Goal: Information Seeking & Learning: Check status

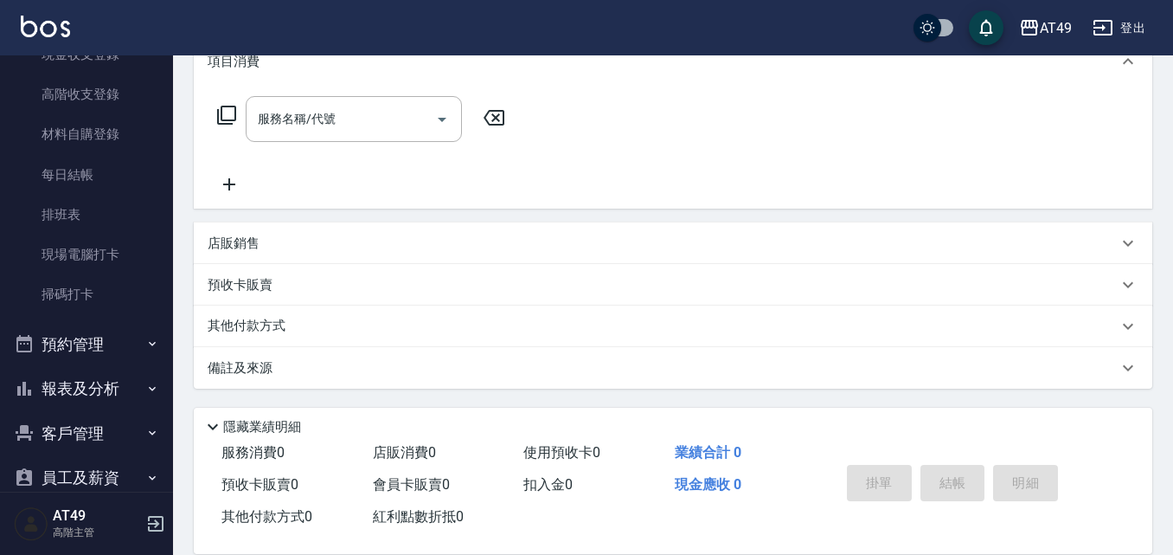
scroll to position [433, 0]
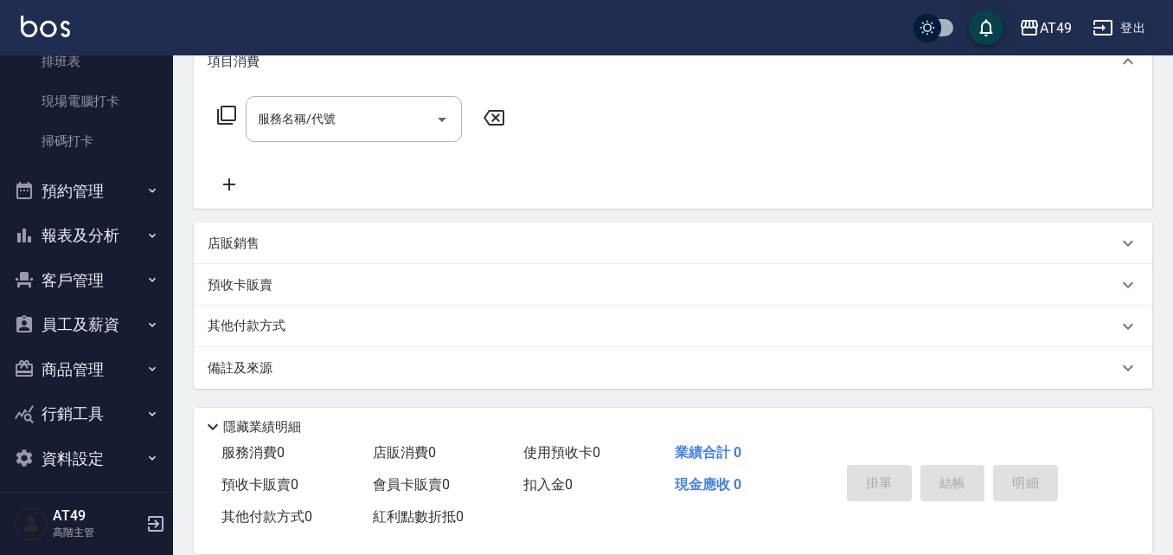
click at [61, 222] on button "報表及分析" at bounding box center [86, 235] width 159 height 45
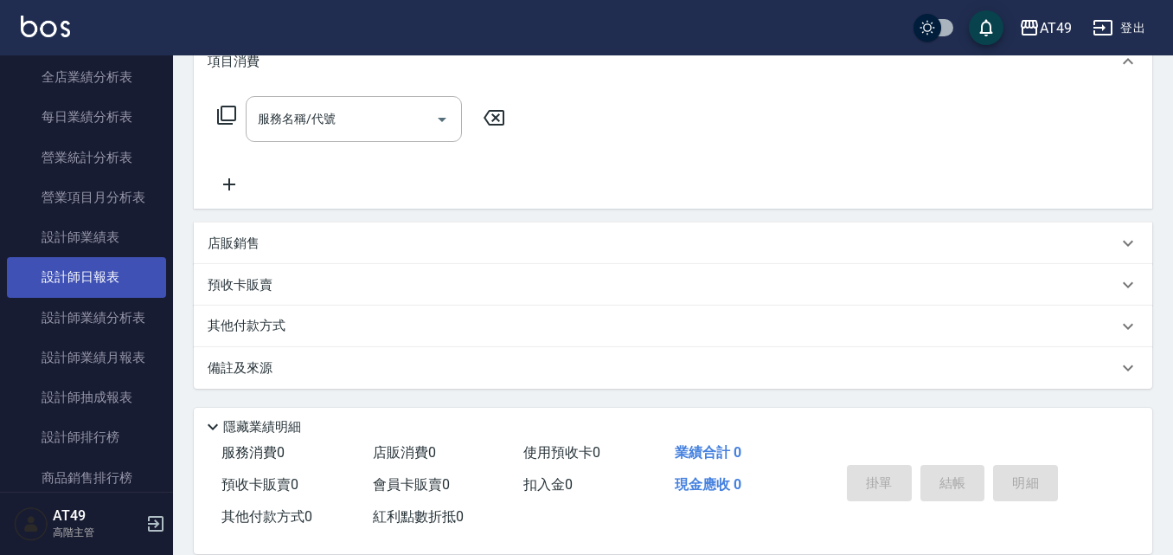
scroll to position [1125, 0]
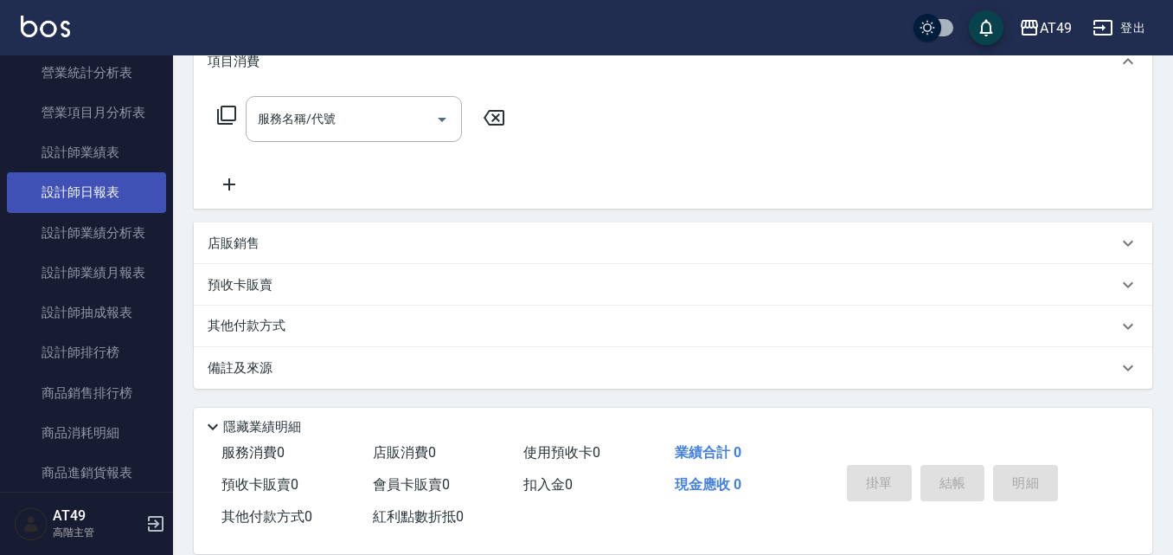
click at [82, 183] on link "設計師日報表" at bounding box center [86, 192] width 159 height 40
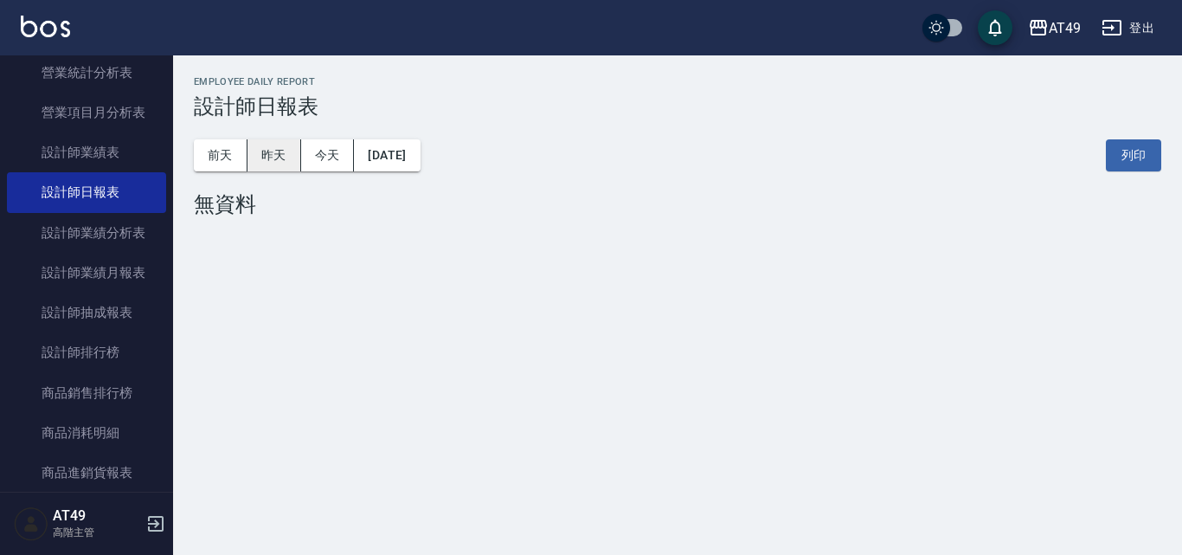
click at [287, 167] on button "昨天" at bounding box center [274, 155] width 54 height 32
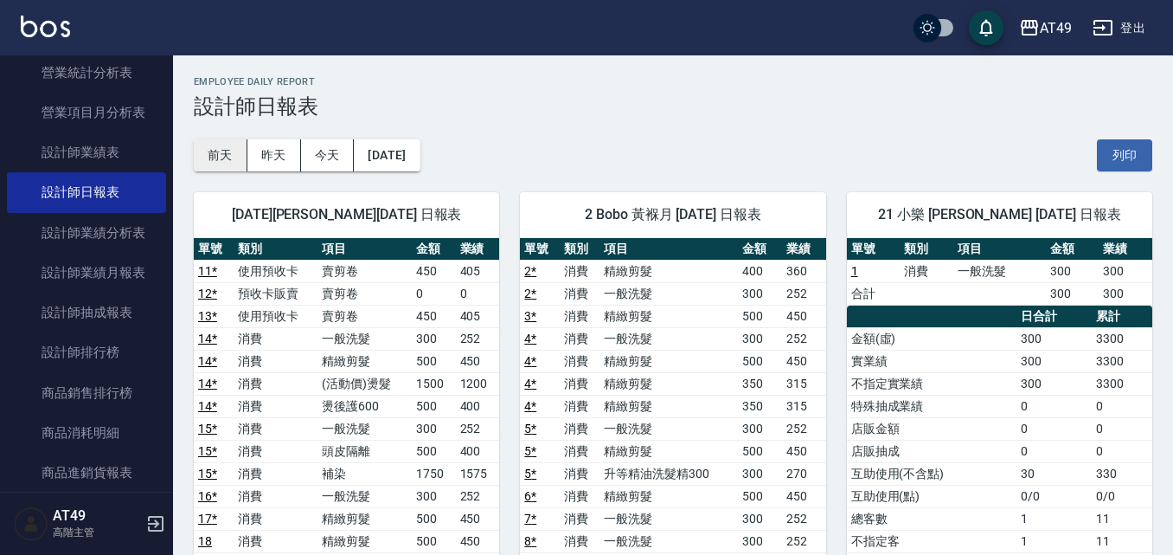
click at [215, 152] on button "前天" at bounding box center [221, 155] width 54 height 32
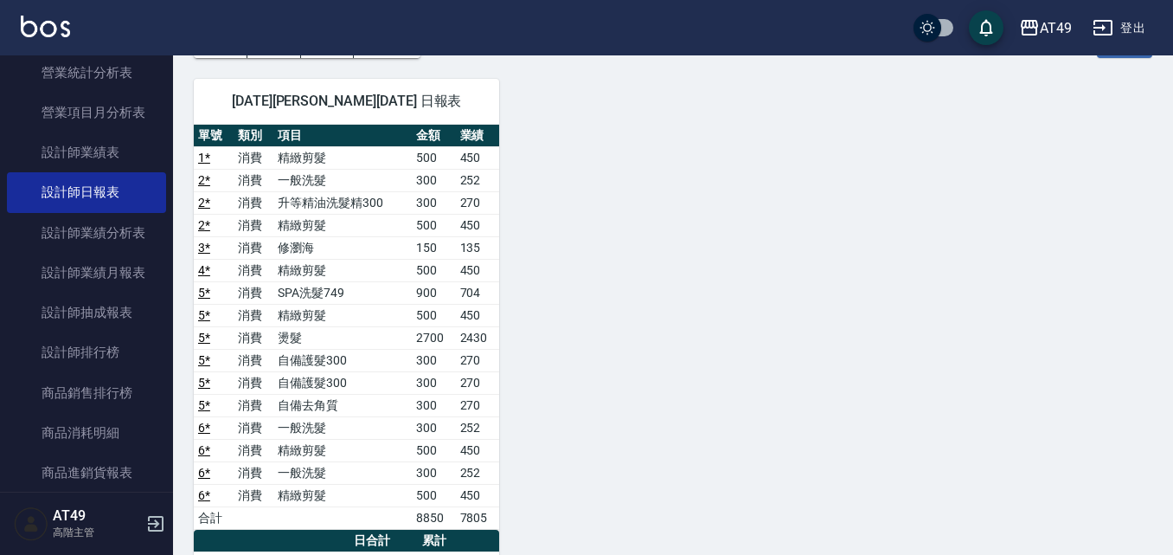
scroll to position [87, 0]
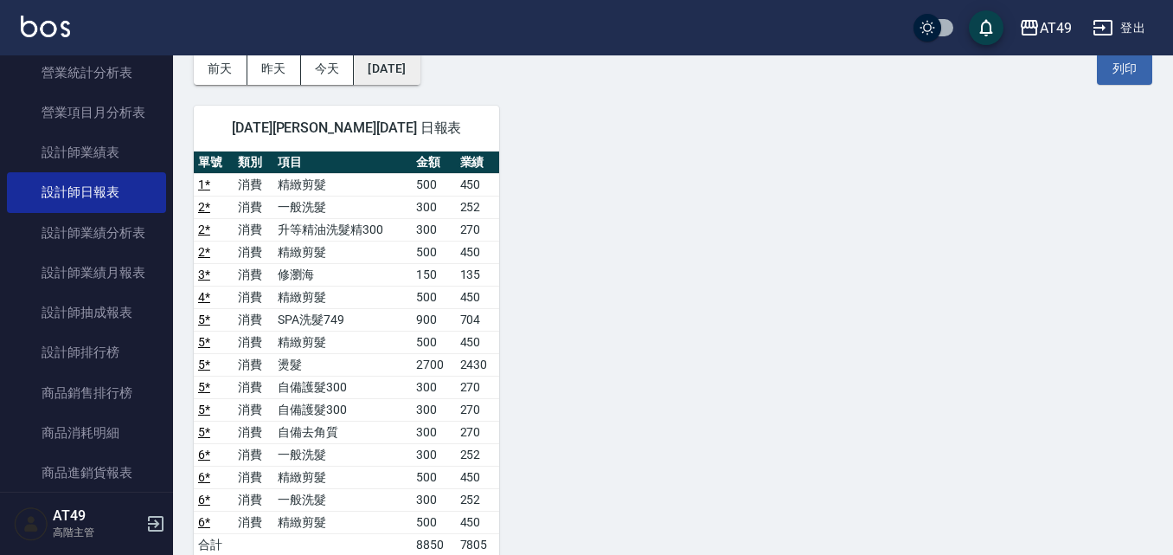
click at [418, 70] on button "[DATE]" at bounding box center [387, 69] width 66 height 32
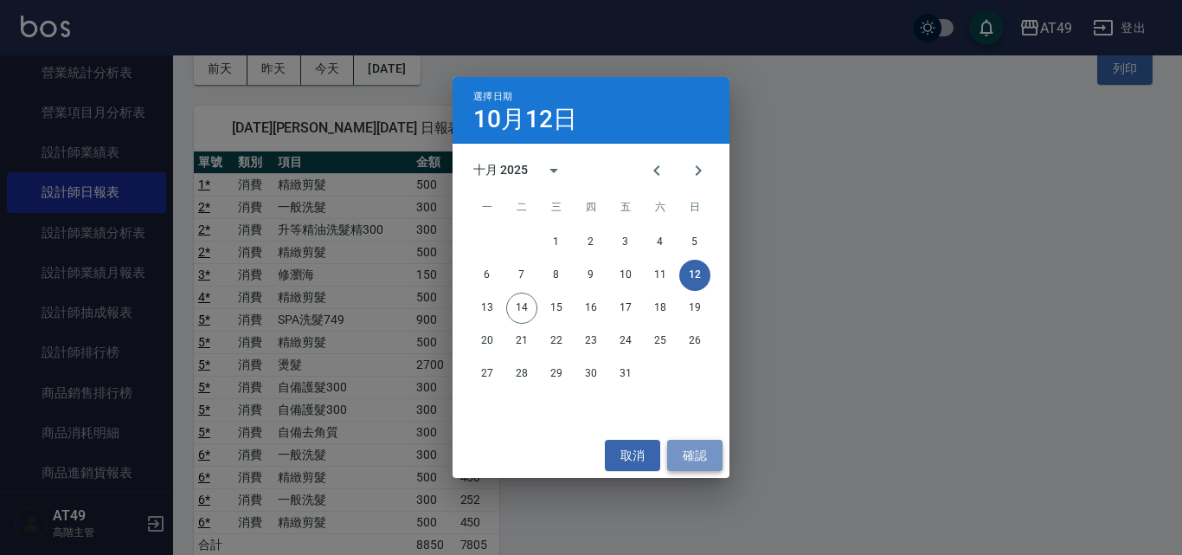
click at [697, 459] on button "確認" at bounding box center [694, 456] width 55 height 32
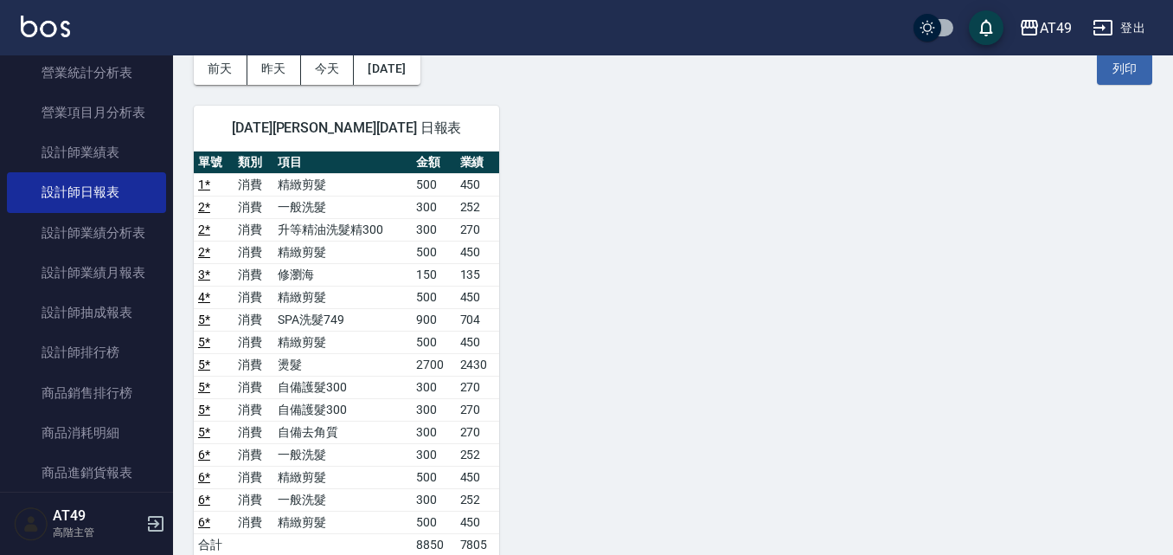
scroll to position [0, 0]
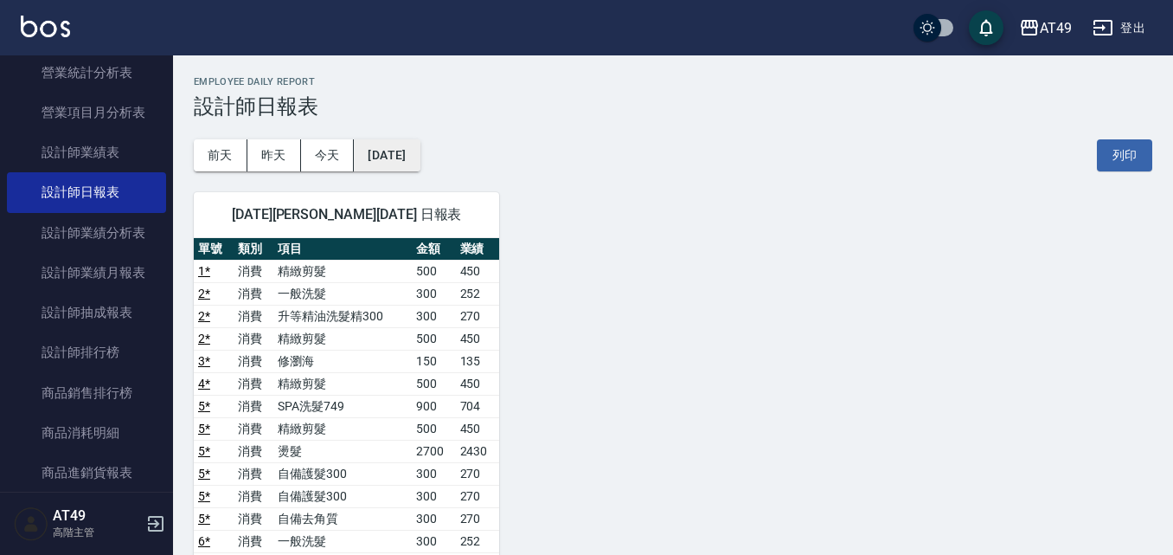
click at [420, 155] on button "[DATE]" at bounding box center [387, 155] width 66 height 32
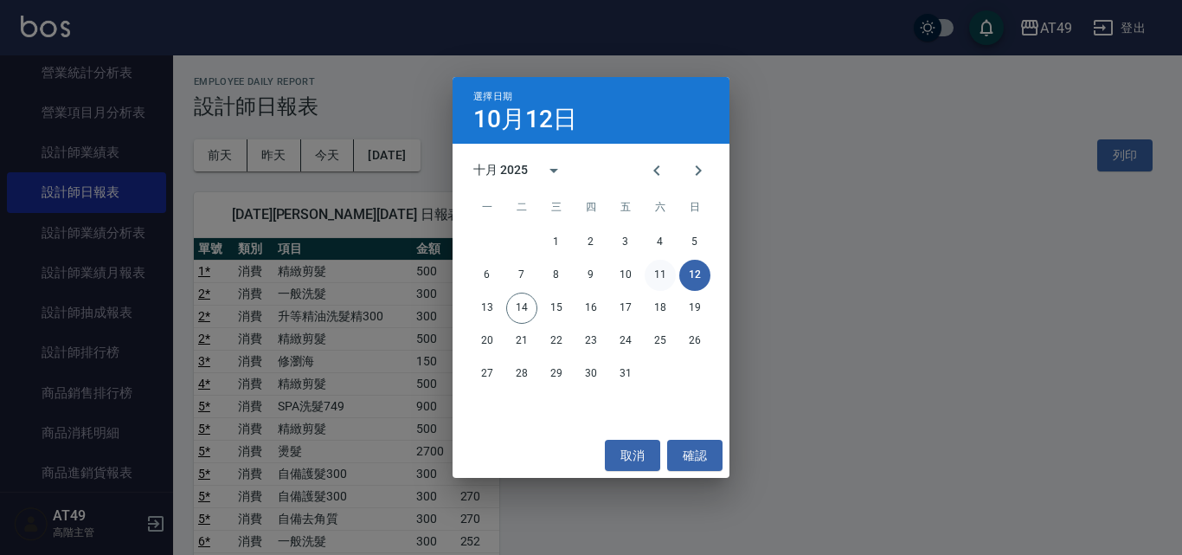
click at [668, 265] on button "11" at bounding box center [660, 275] width 31 height 31
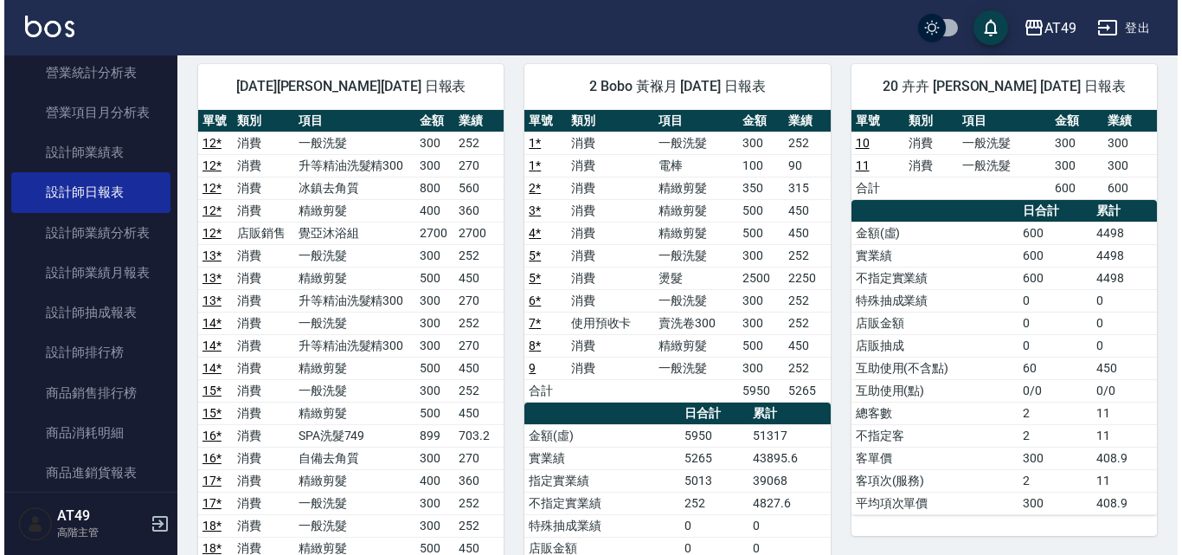
scroll to position [87, 0]
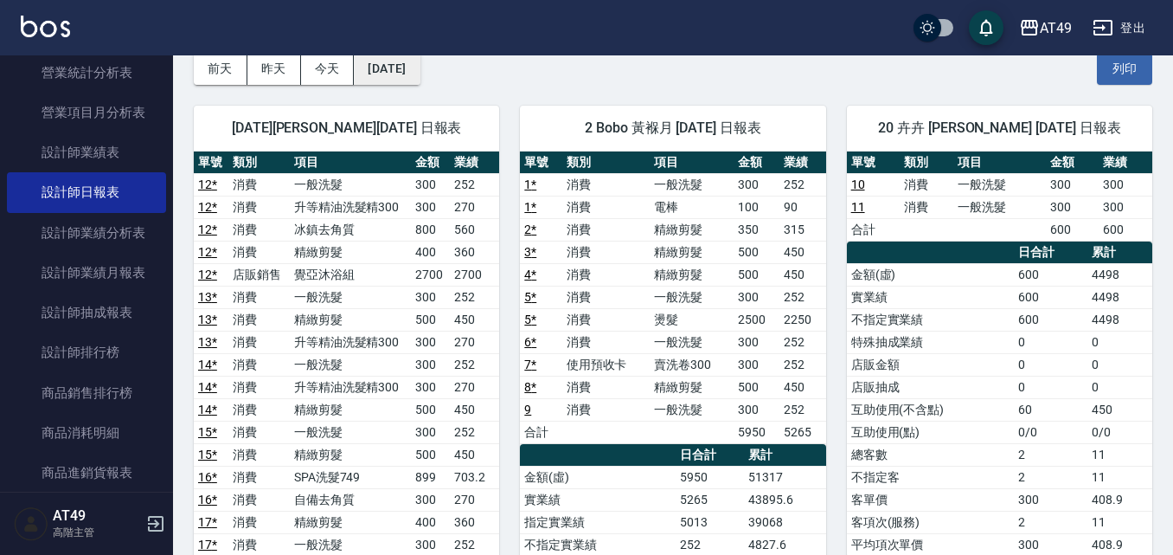
click at [401, 78] on button "[DATE]" at bounding box center [387, 69] width 66 height 32
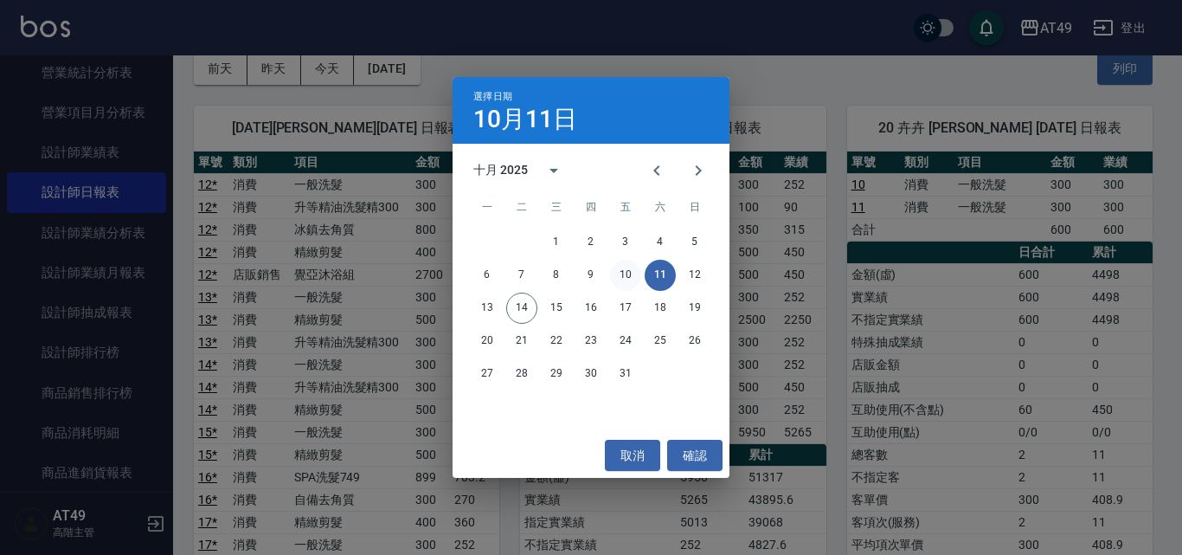
click at [630, 279] on button "10" at bounding box center [625, 275] width 31 height 31
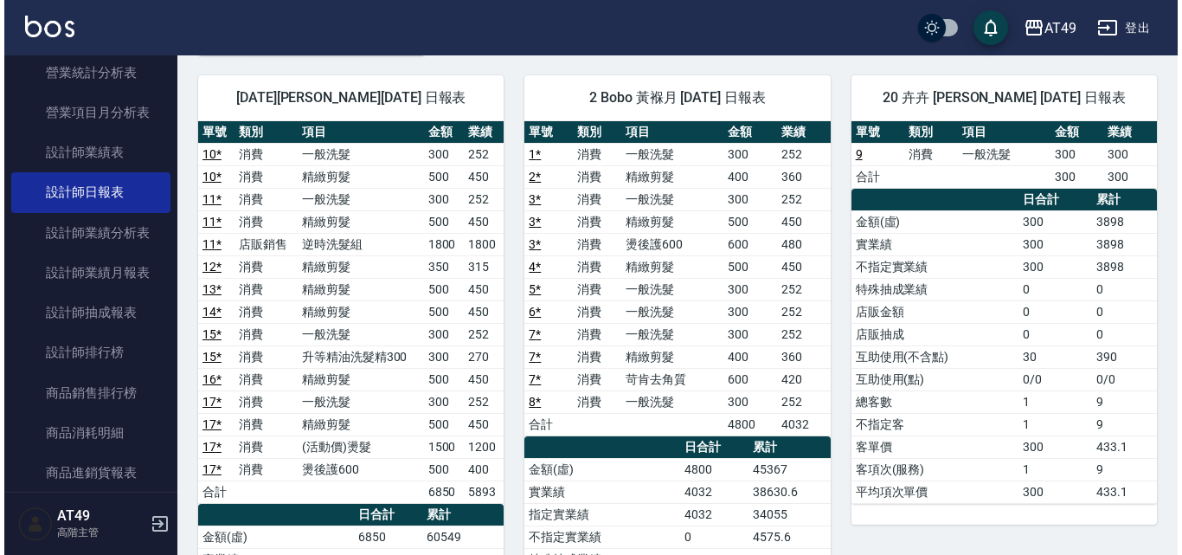
scroll to position [87, 0]
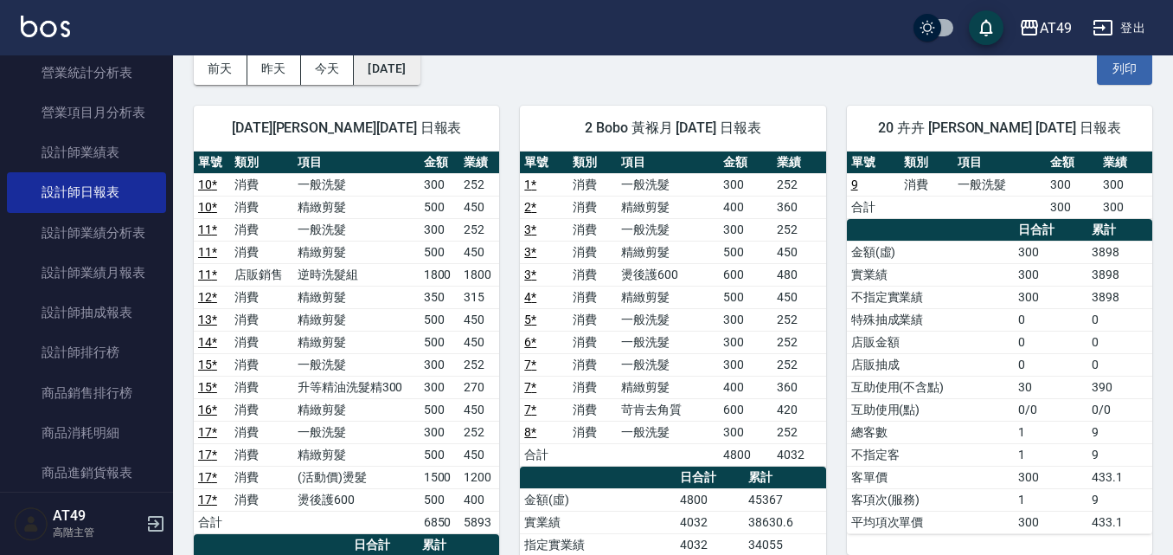
click at [397, 74] on button "[DATE]" at bounding box center [387, 69] width 66 height 32
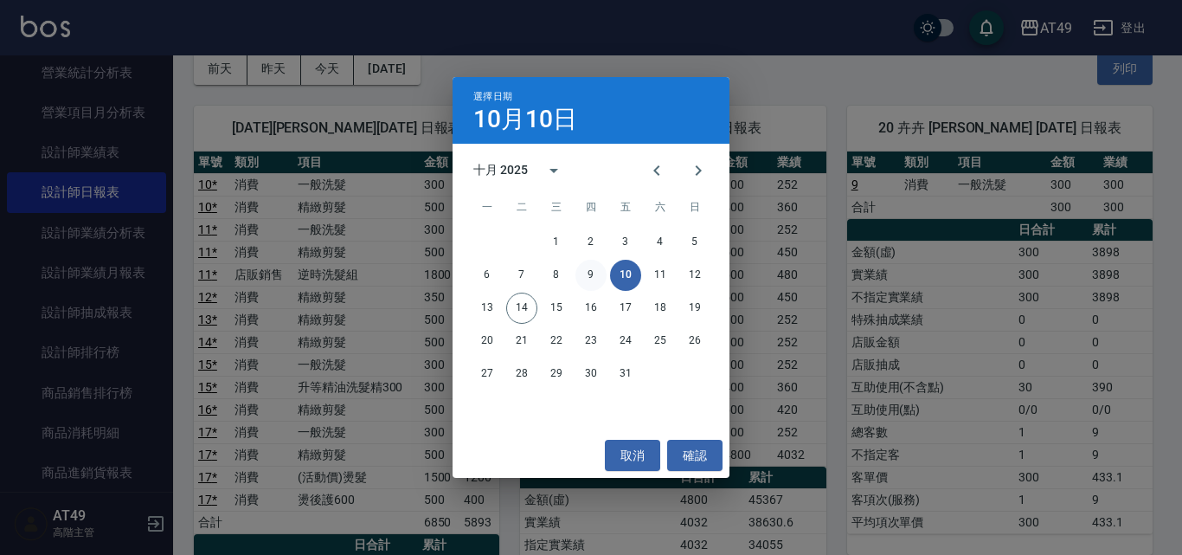
click at [595, 273] on button "9" at bounding box center [590, 275] width 31 height 31
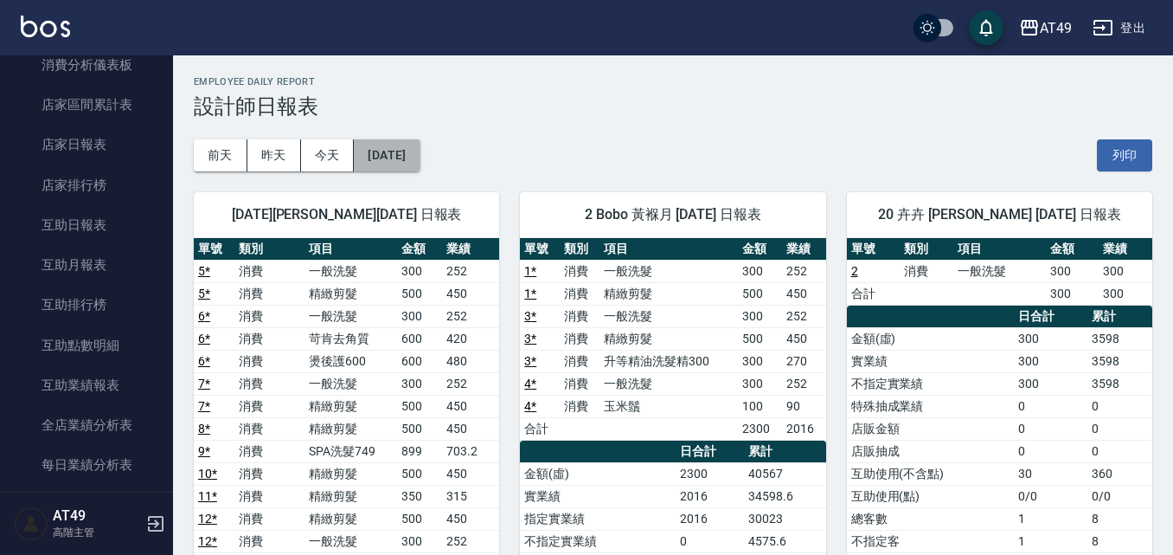
click at [418, 145] on button "[DATE]" at bounding box center [387, 155] width 66 height 32
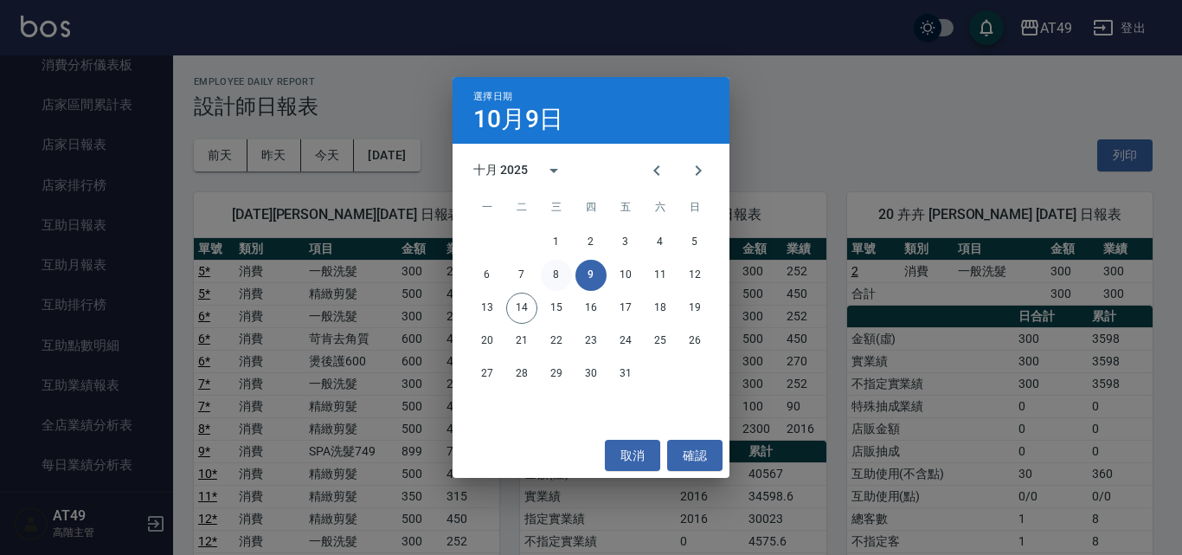
click at [562, 273] on button "8" at bounding box center [556, 275] width 31 height 31
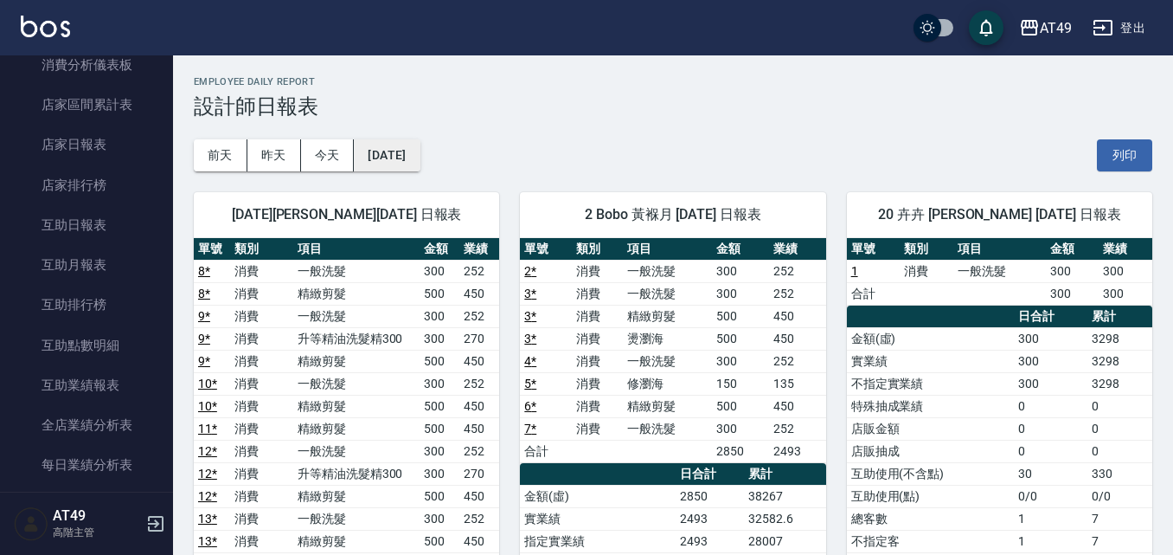
click at [418, 152] on button "[DATE]" at bounding box center [387, 155] width 66 height 32
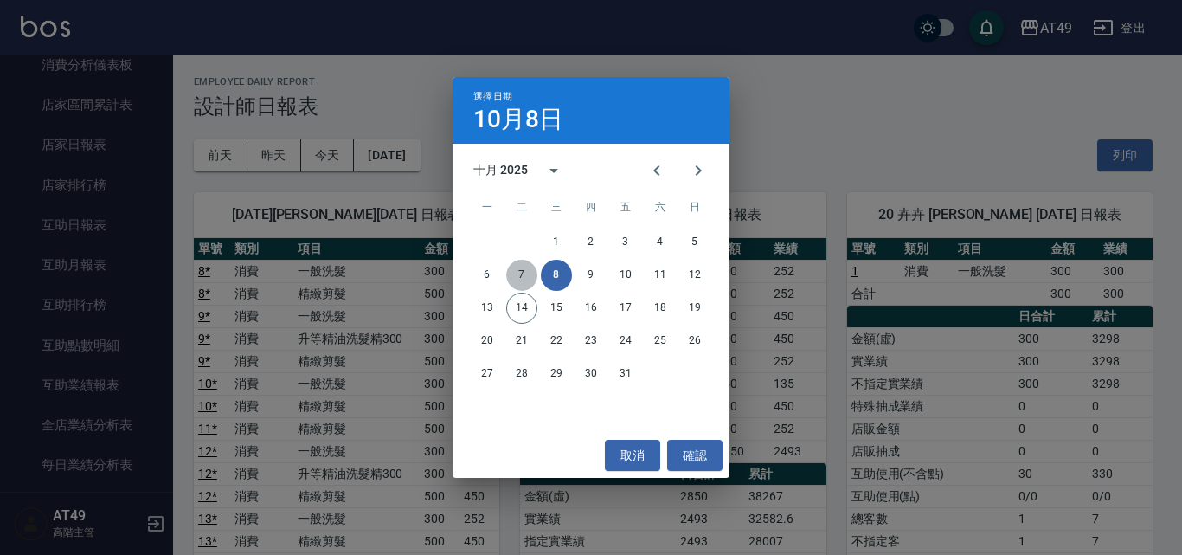
click at [526, 279] on button "7" at bounding box center [521, 275] width 31 height 31
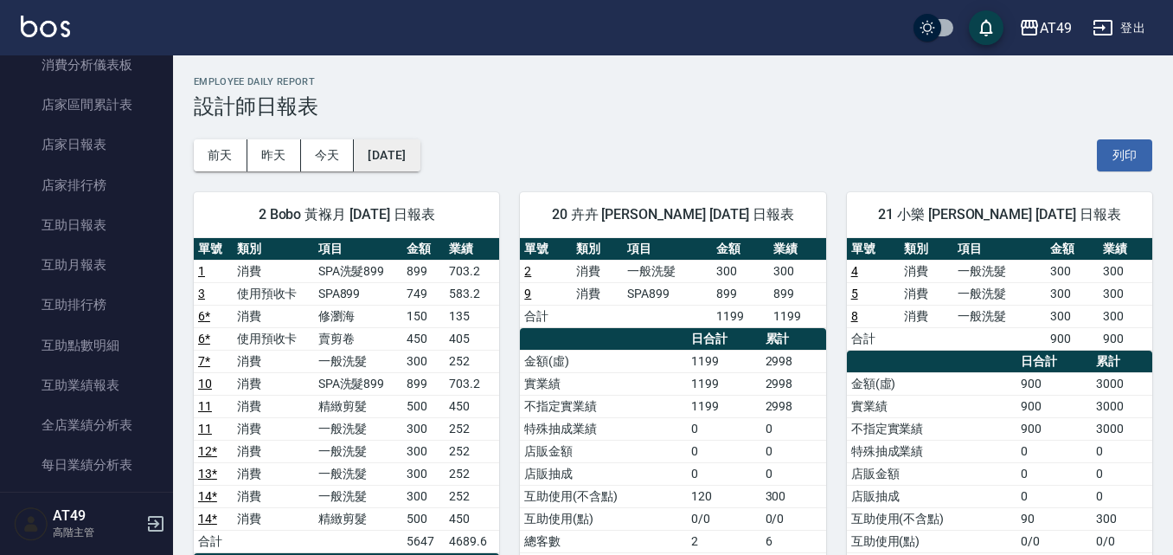
click at [415, 156] on button "[DATE]" at bounding box center [387, 155] width 66 height 32
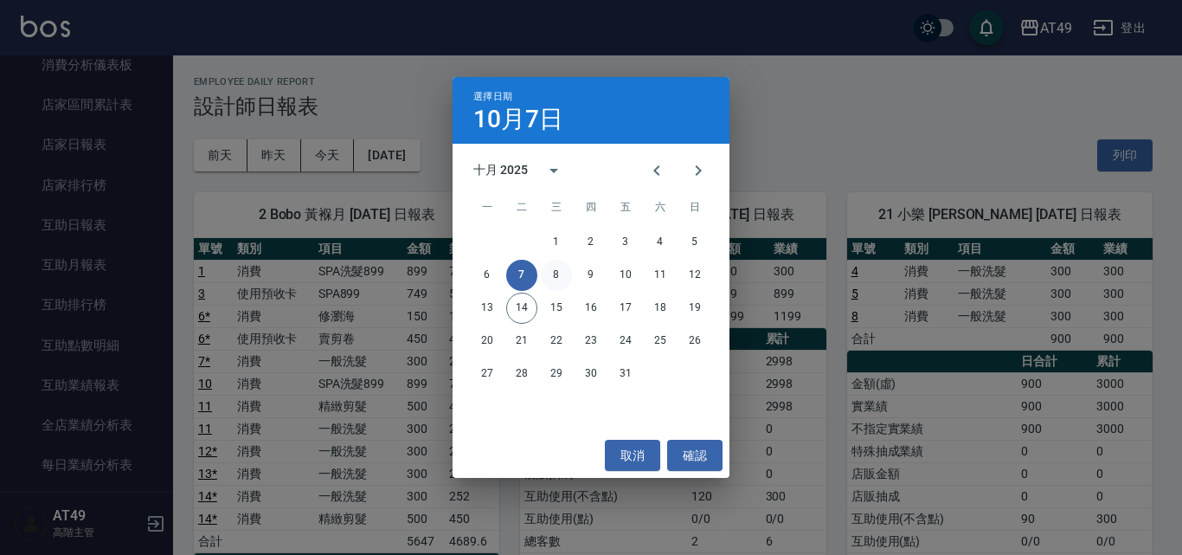
click at [556, 270] on button "8" at bounding box center [556, 275] width 31 height 31
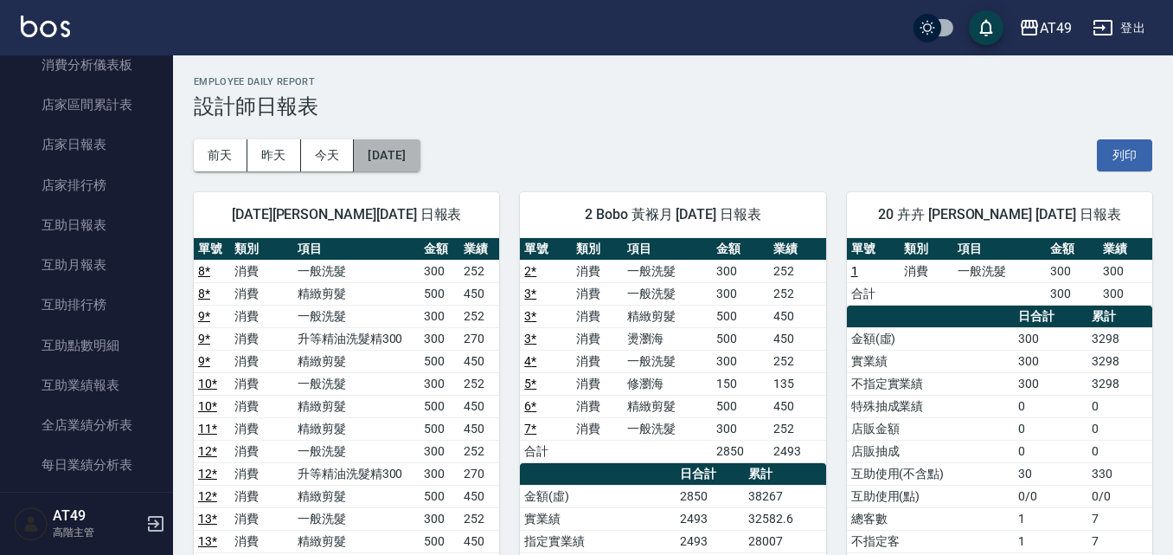
click at [419, 157] on button "[DATE]" at bounding box center [387, 155] width 66 height 32
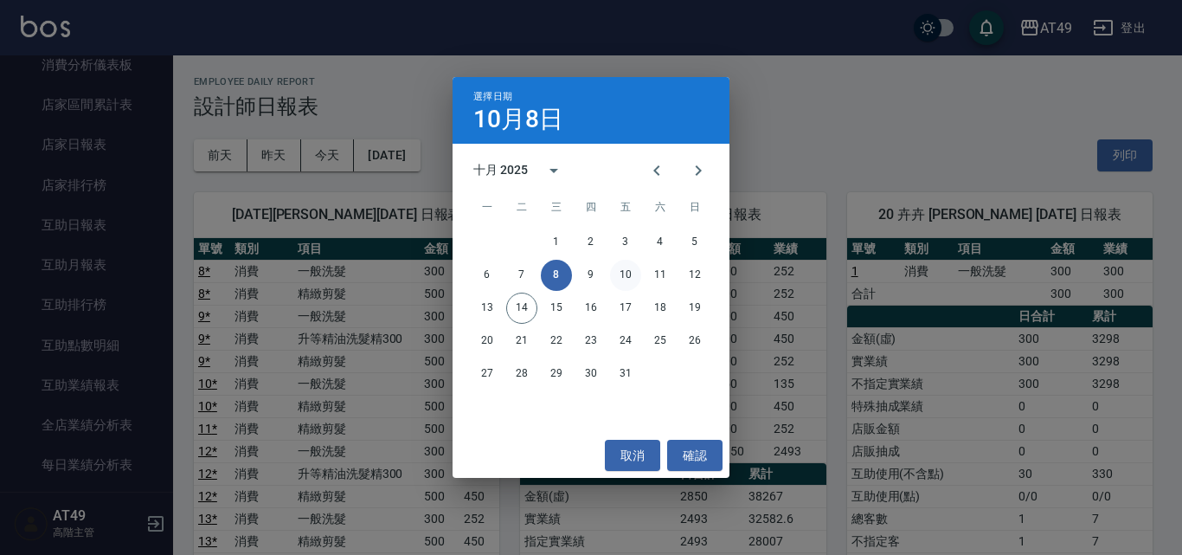
click at [624, 277] on button "10" at bounding box center [625, 275] width 31 height 31
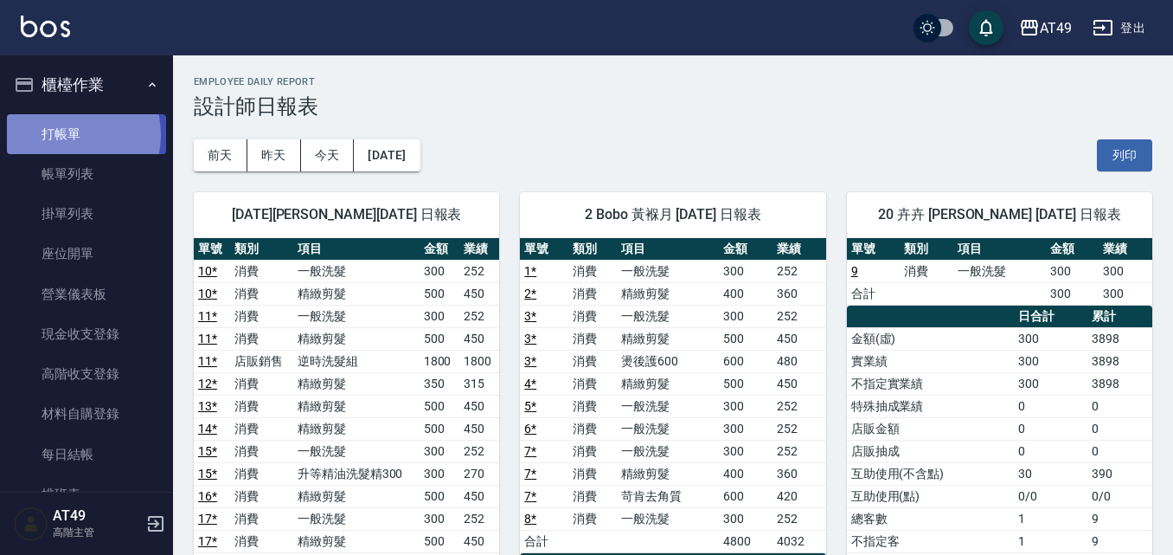
click at [70, 134] on link "打帳單" at bounding box center [86, 134] width 159 height 40
